Goal: Browse casually: Explore the website without a specific task or goal

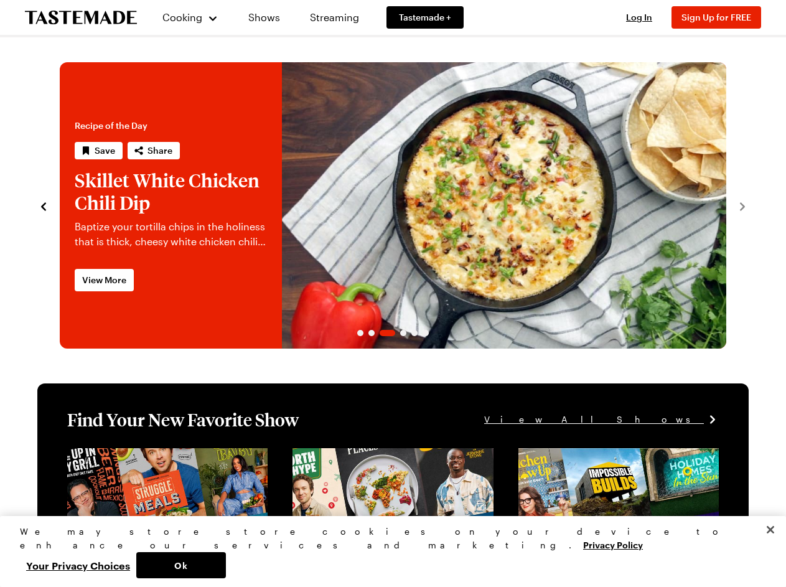
click at [185, 17] on span "Cooking" at bounding box center [182, 17] width 40 height 12
click at [645, 17] on span "Log In" at bounding box center [639, 17] width 26 height 11
click at [722, 17] on span "Sign Up for FREE" at bounding box center [716, 17] width 70 height 11
click at [44, 205] on icon "navigate to previous item" at bounding box center [43, 206] width 5 height 8
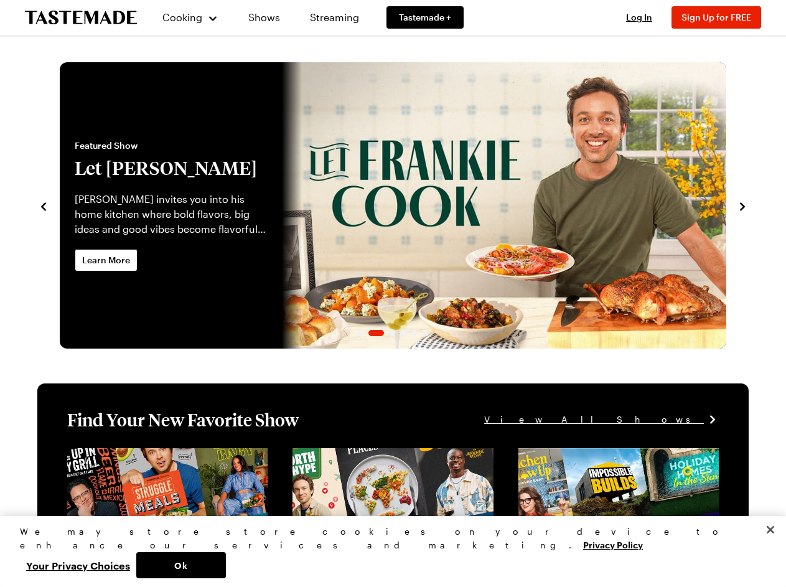
click at [98, 151] on span "Featured Show" at bounding box center [171, 145] width 192 height 12
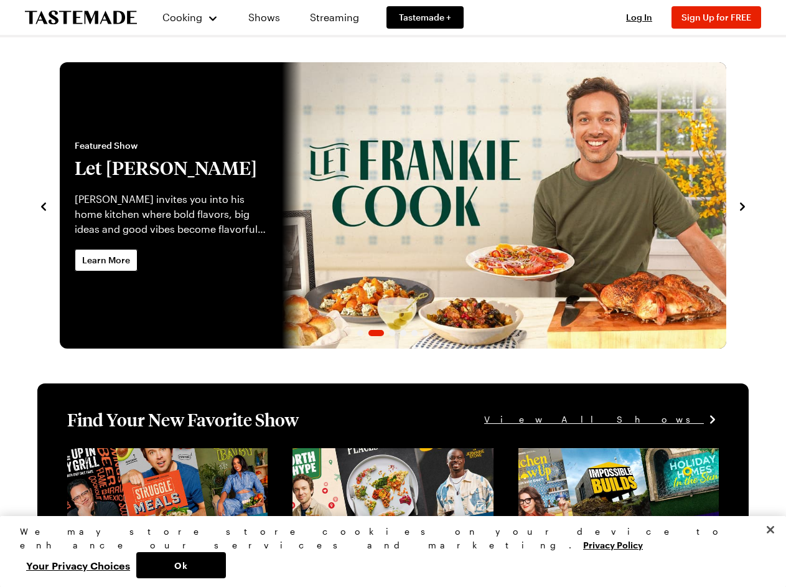
click at [152, 151] on span "Featured Show" at bounding box center [171, 145] width 192 height 12
